Goal: Browse casually

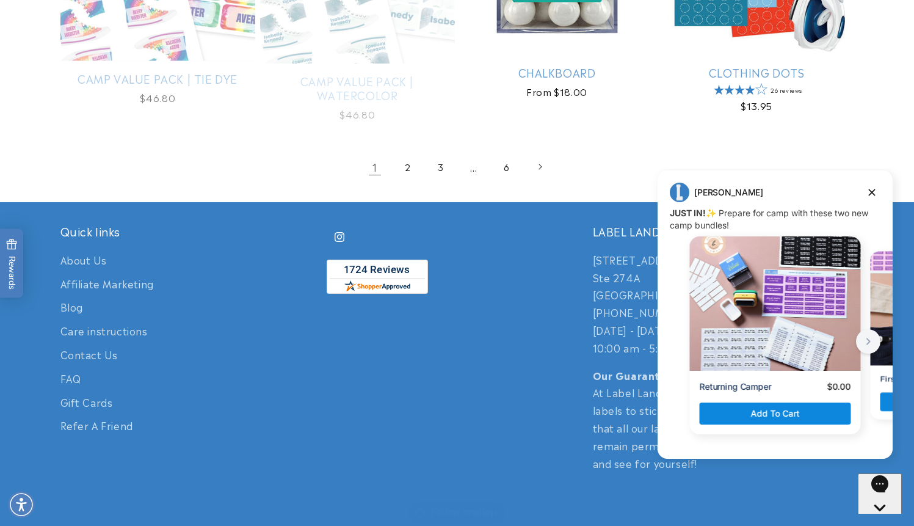
scroll to position [2602, 0]
